Goal: Task Accomplishment & Management: Use online tool/utility

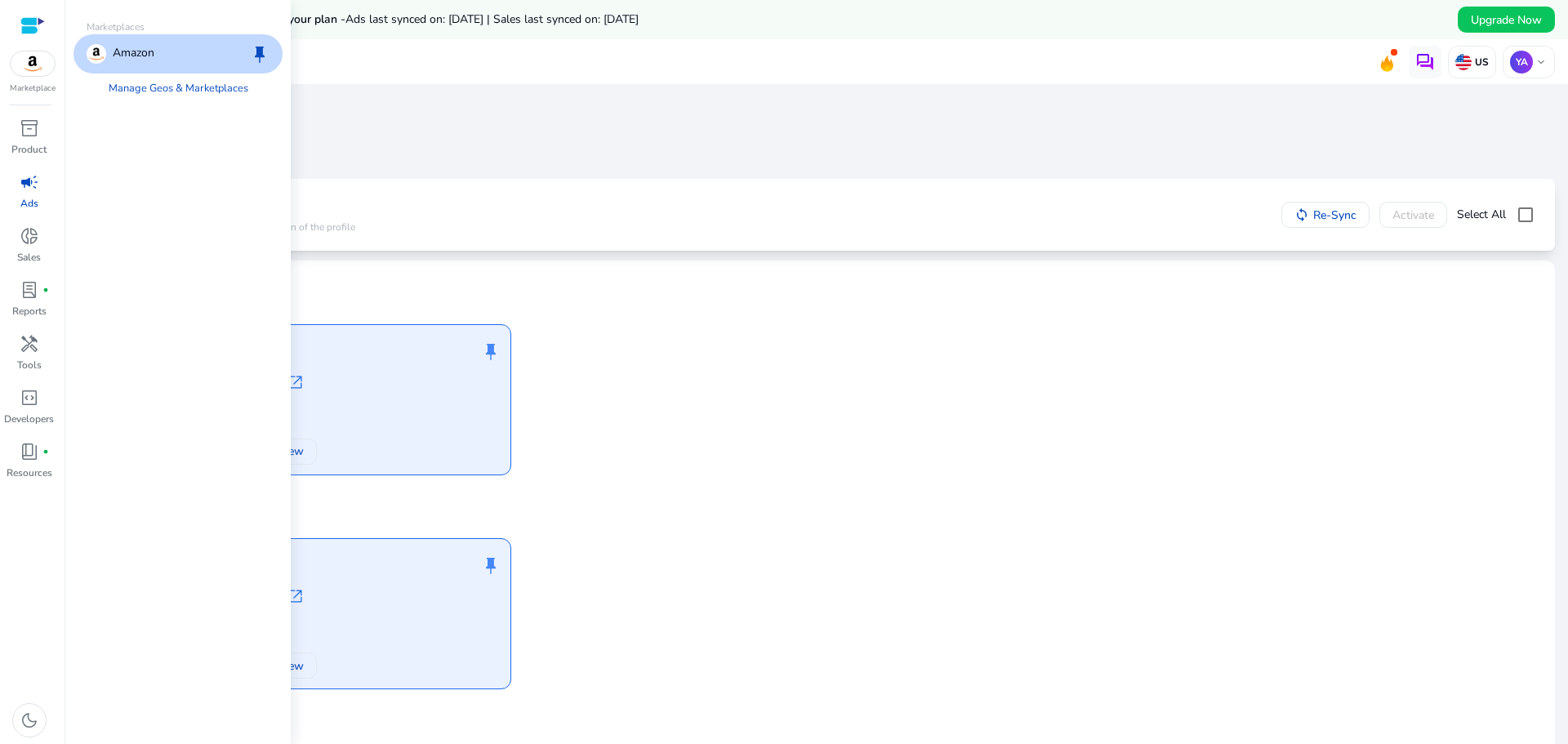
click at [32, 67] on img at bounding box center [32, 64] width 44 height 24
click at [257, 58] on span "keep" at bounding box center [259, 54] width 20 height 20
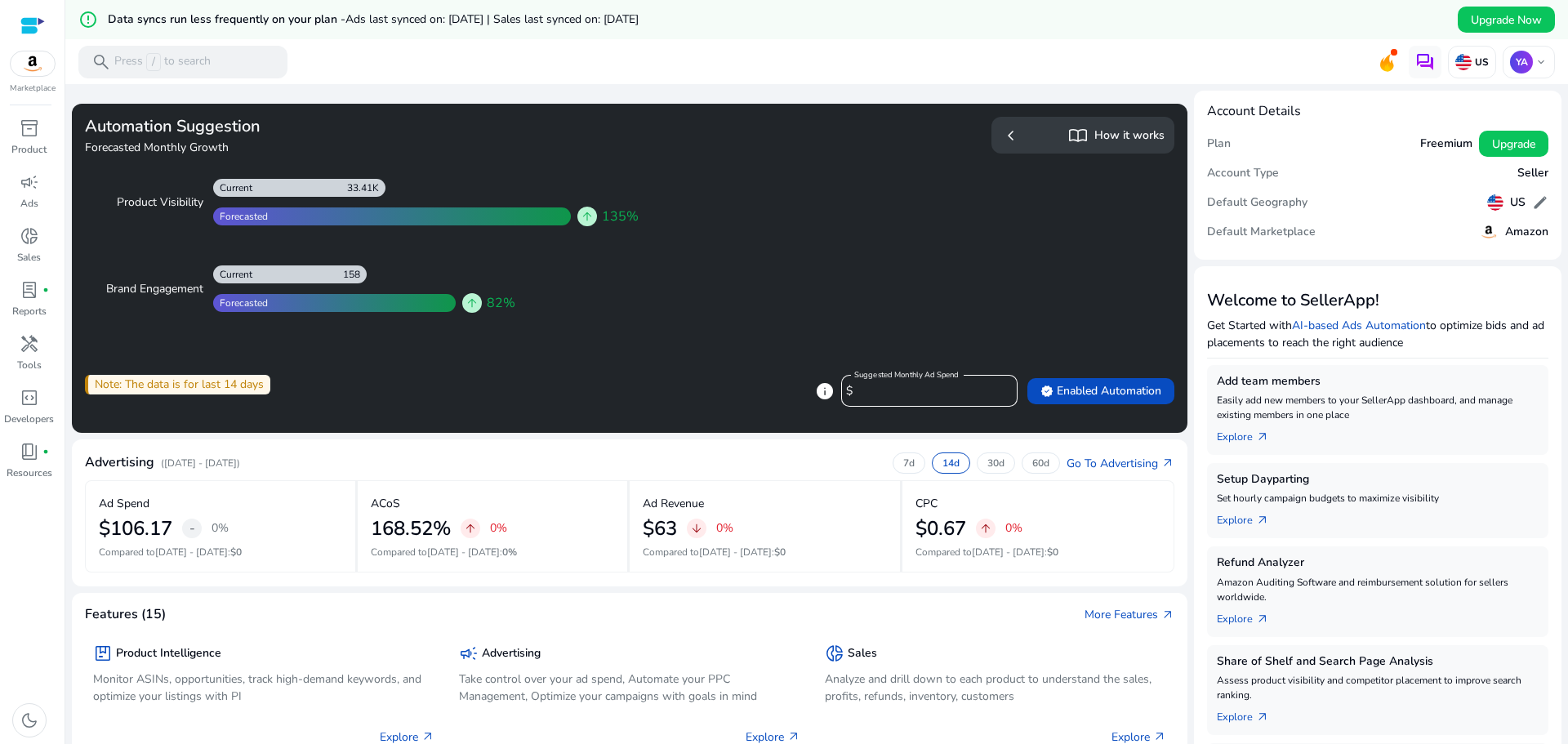
click at [1425, 143] on h5 "Freemium" at bounding box center [1447, 144] width 53 height 14
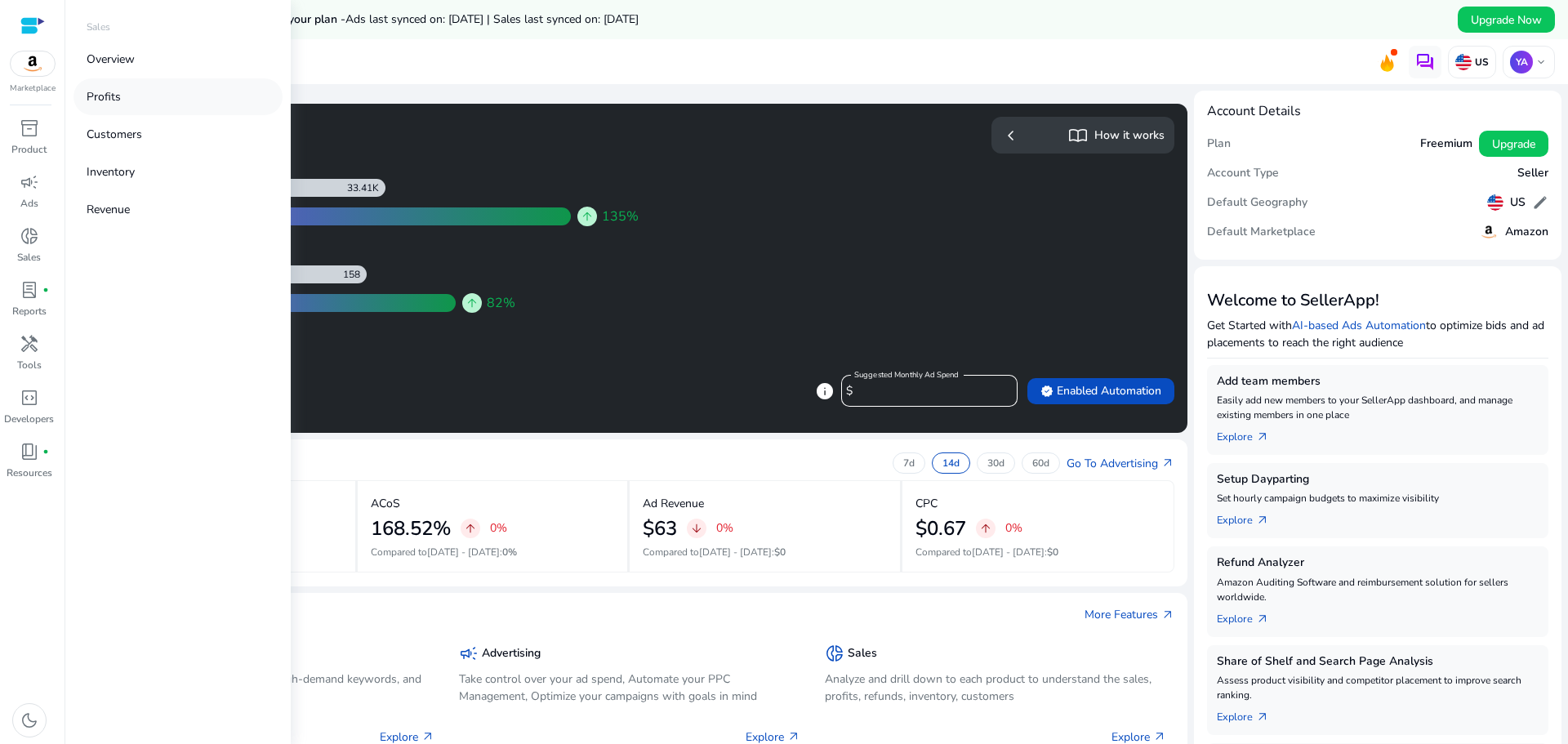
click at [118, 104] on p "Profits" at bounding box center [103, 97] width 34 height 17
